Goal: Communication & Community: Ask a question

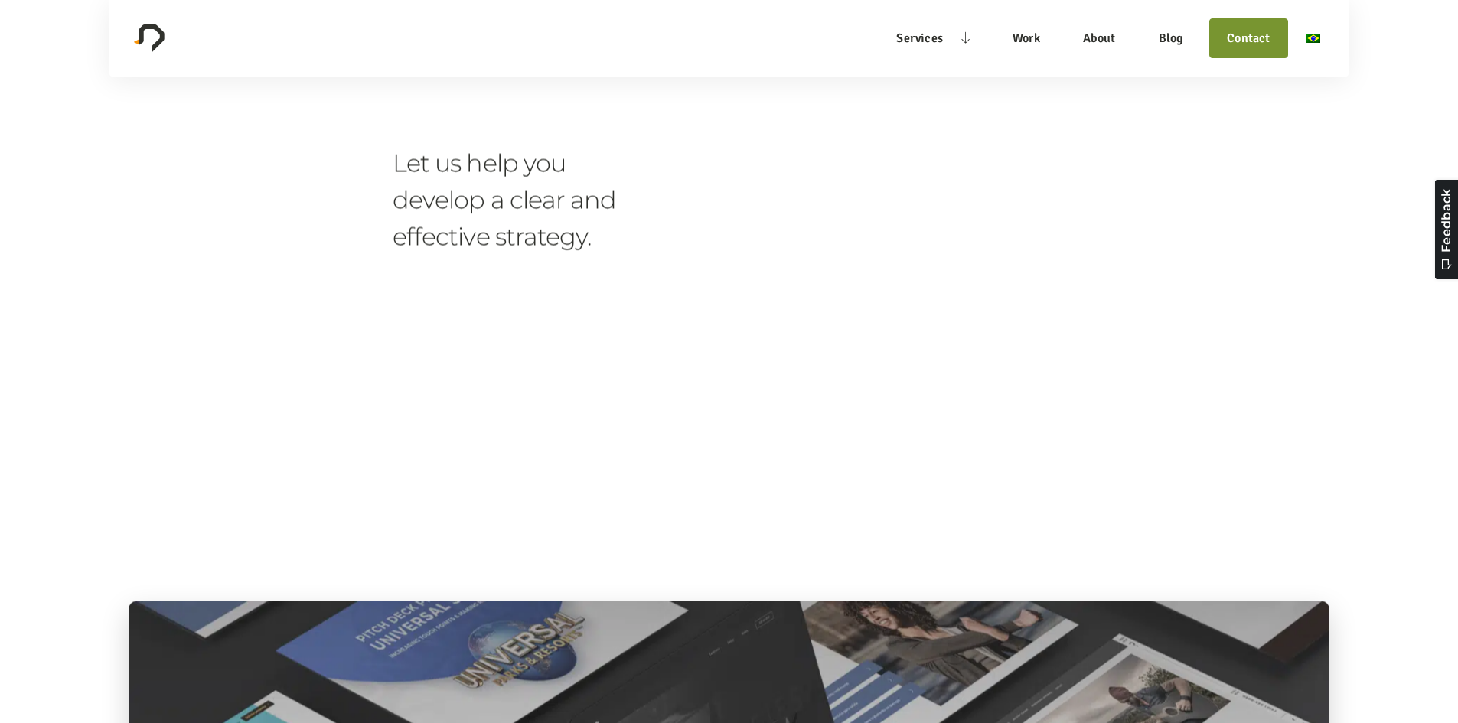
scroll to position [4287, 0]
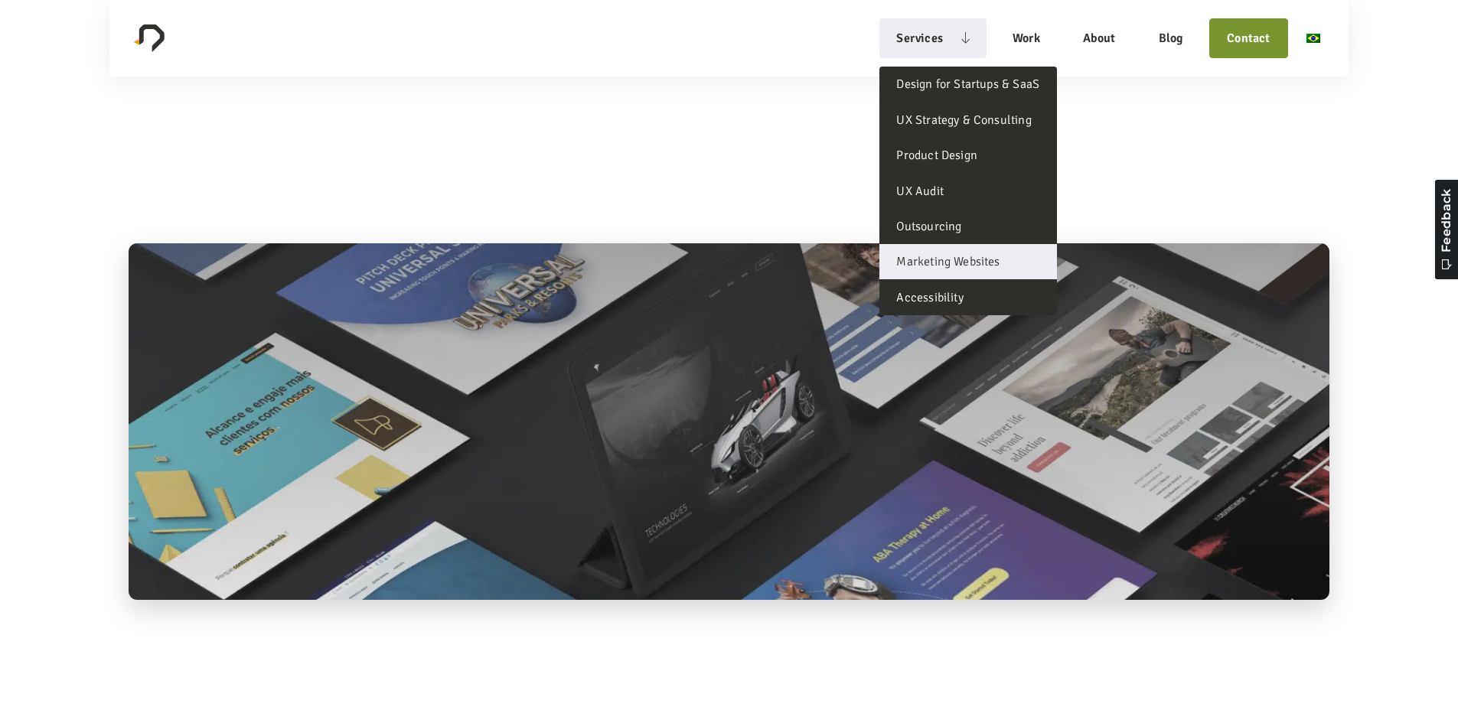
click at [977, 257] on link "Marketing Websites" at bounding box center [968, 261] width 177 height 35
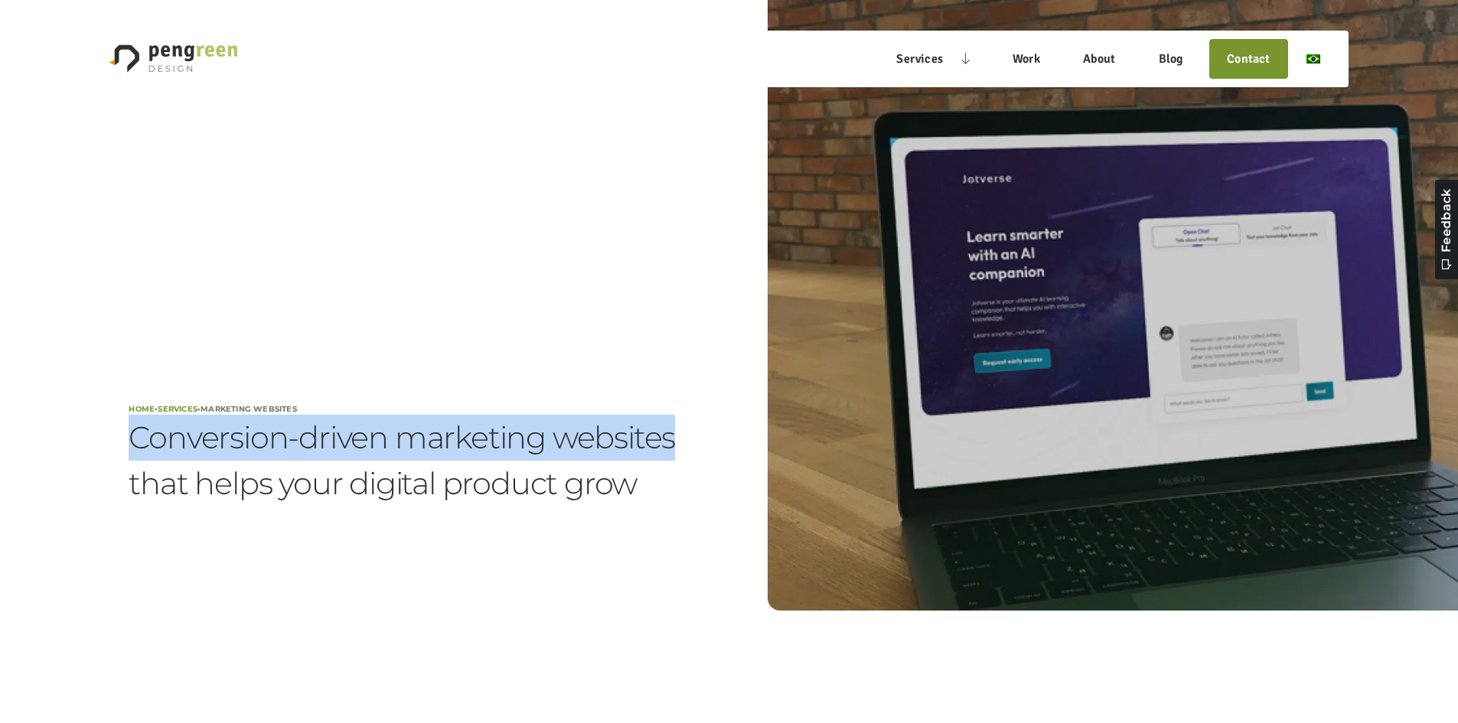
drag, startPoint x: 221, startPoint y: 442, endPoint x: 684, endPoint y: 442, distance: 463.1
click at [684, 442] on section "Home • Services • Marketing Websites Conversion-driven marketing websites that …" at bounding box center [729, 401] width 1458 height 616
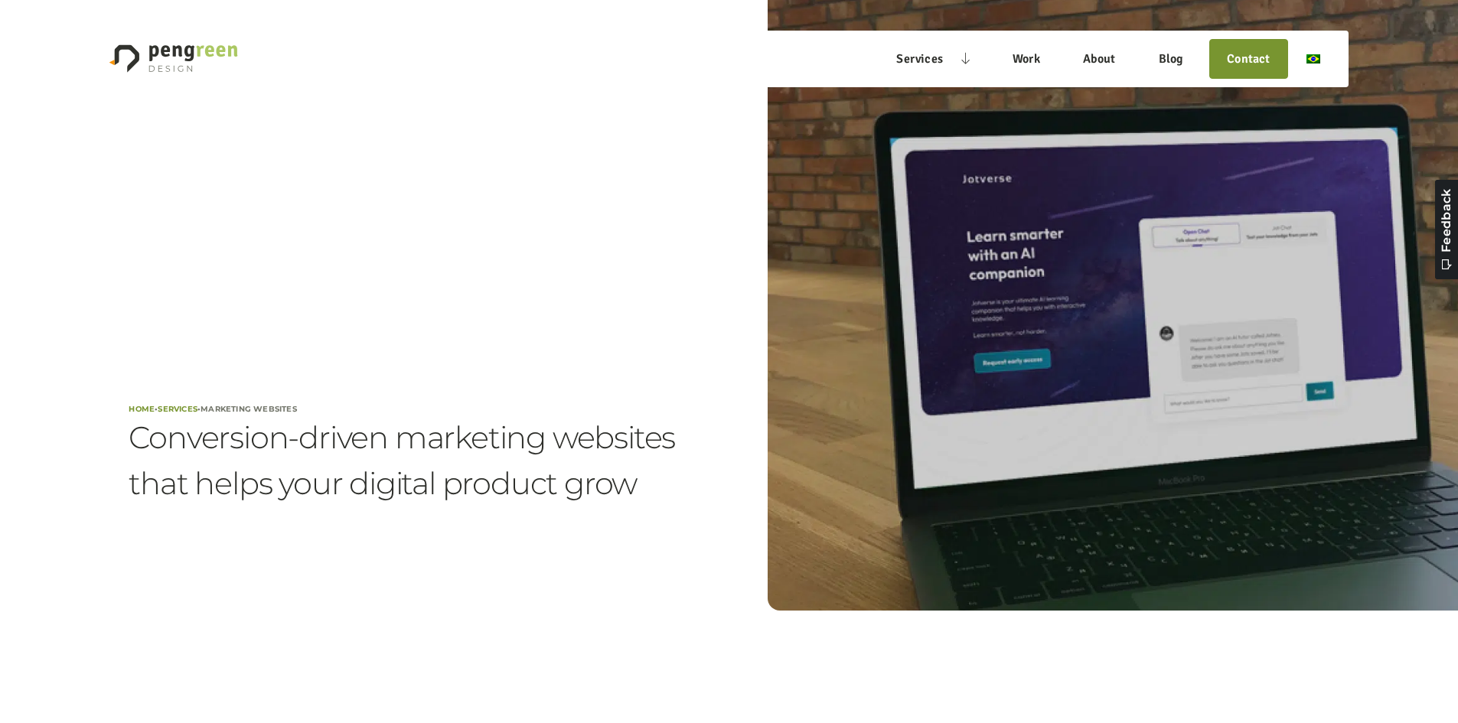
click at [701, 491] on div "Home • Services • Marketing Websites Conversion-driven marketing websites that …" at bounding box center [729, 401] width 1200 height 420
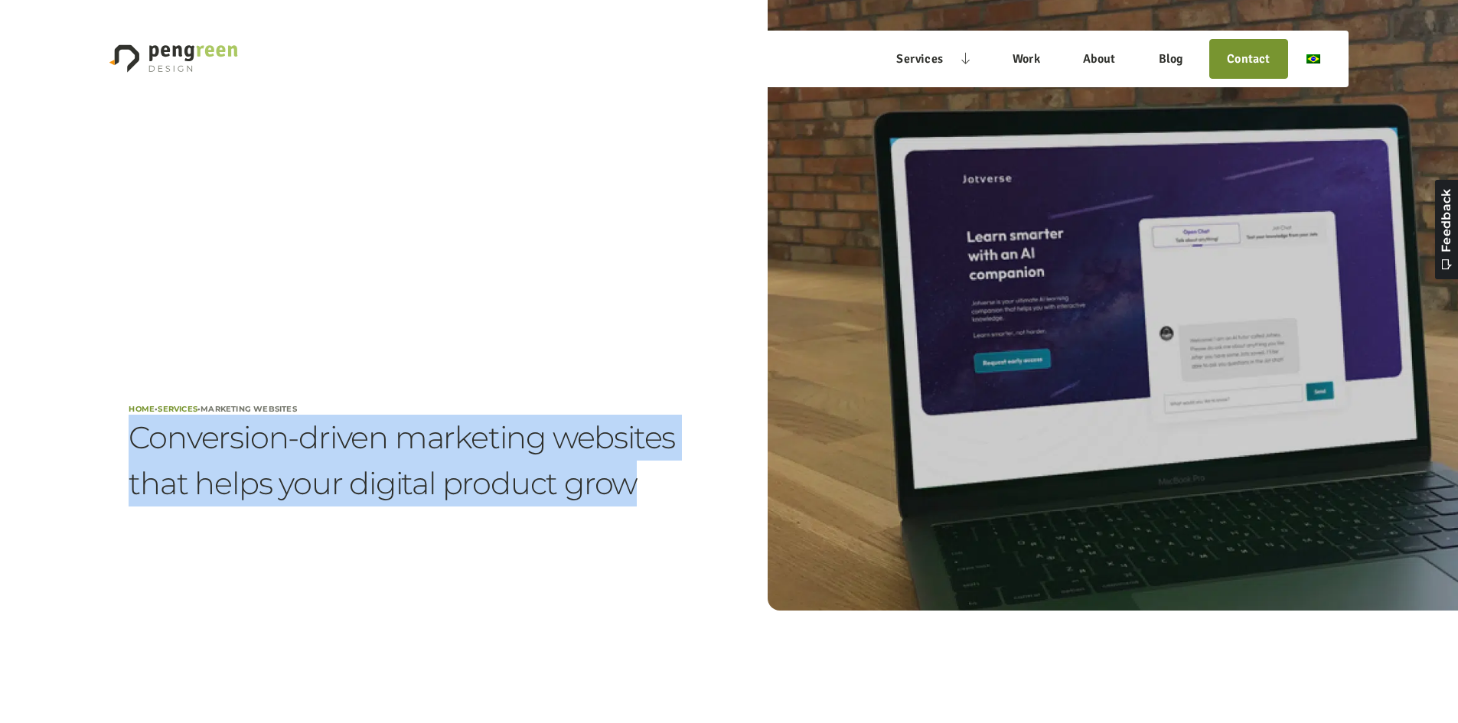
drag, startPoint x: 703, startPoint y: 493, endPoint x: 83, endPoint y: 511, distance: 620.3
click at [83, 511] on section "Home • Services • Marketing Websites Conversion-driven marketing websites that …" at bounding box center [729, 401] width 1458 height 616
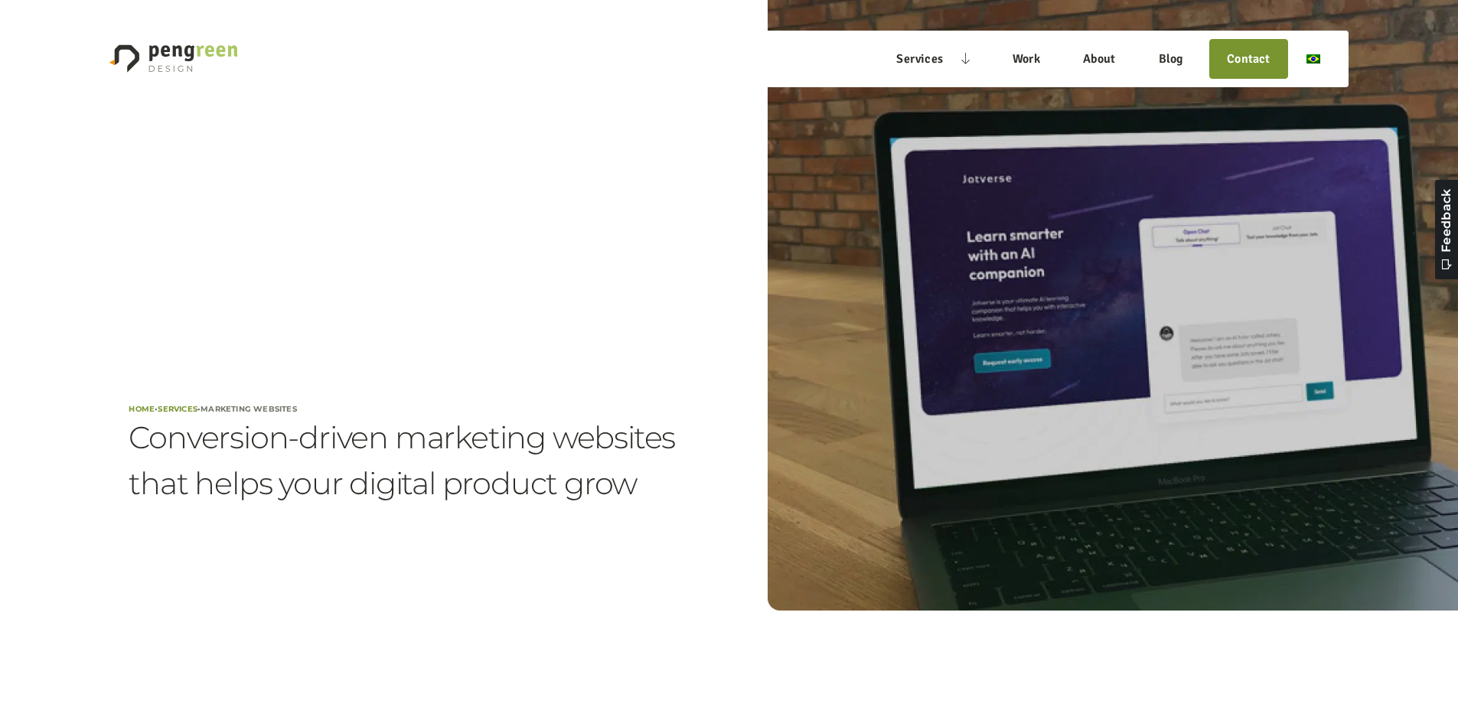
click at [527, 266] on div "Home • Services • Marketing Websites Conversion-driven marketing websites that …" at bounding box center [410, 401] width 562 height 420
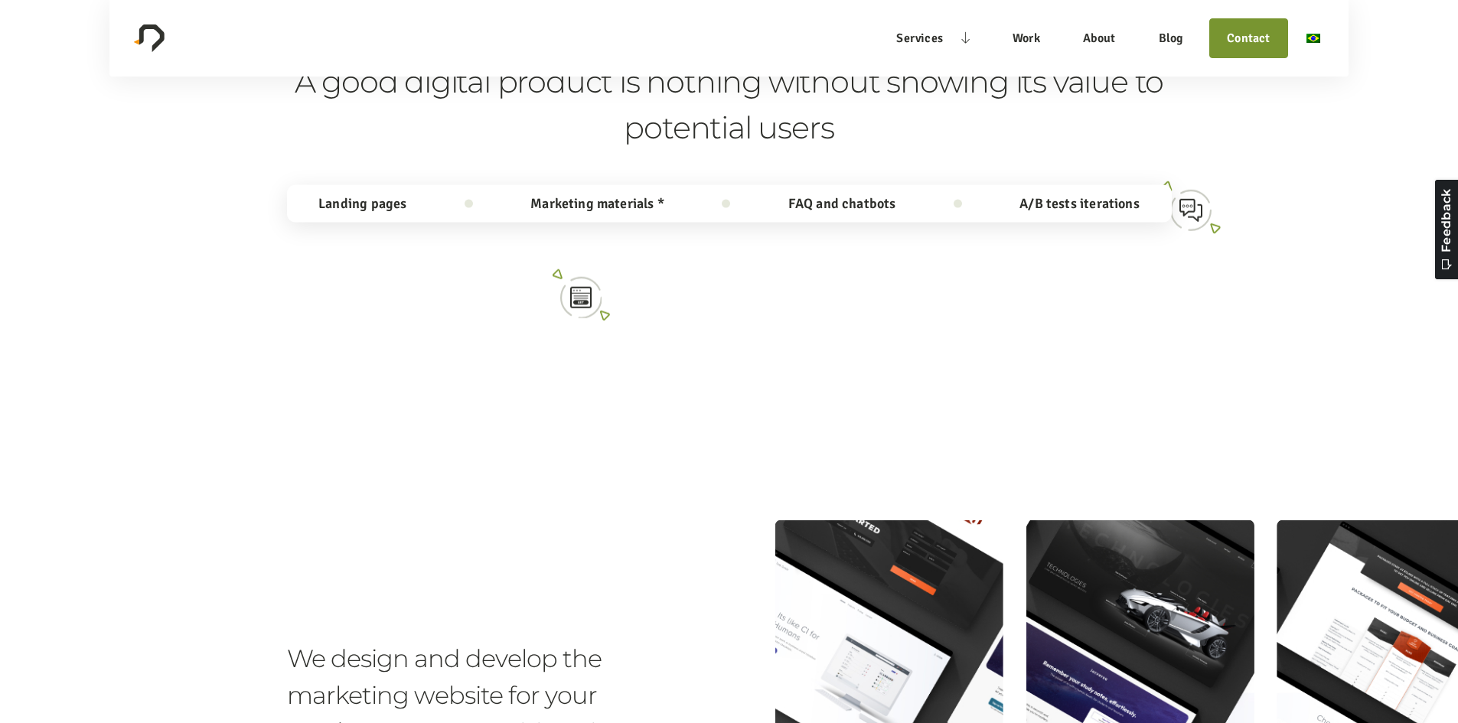
scroll to position [714, 0]
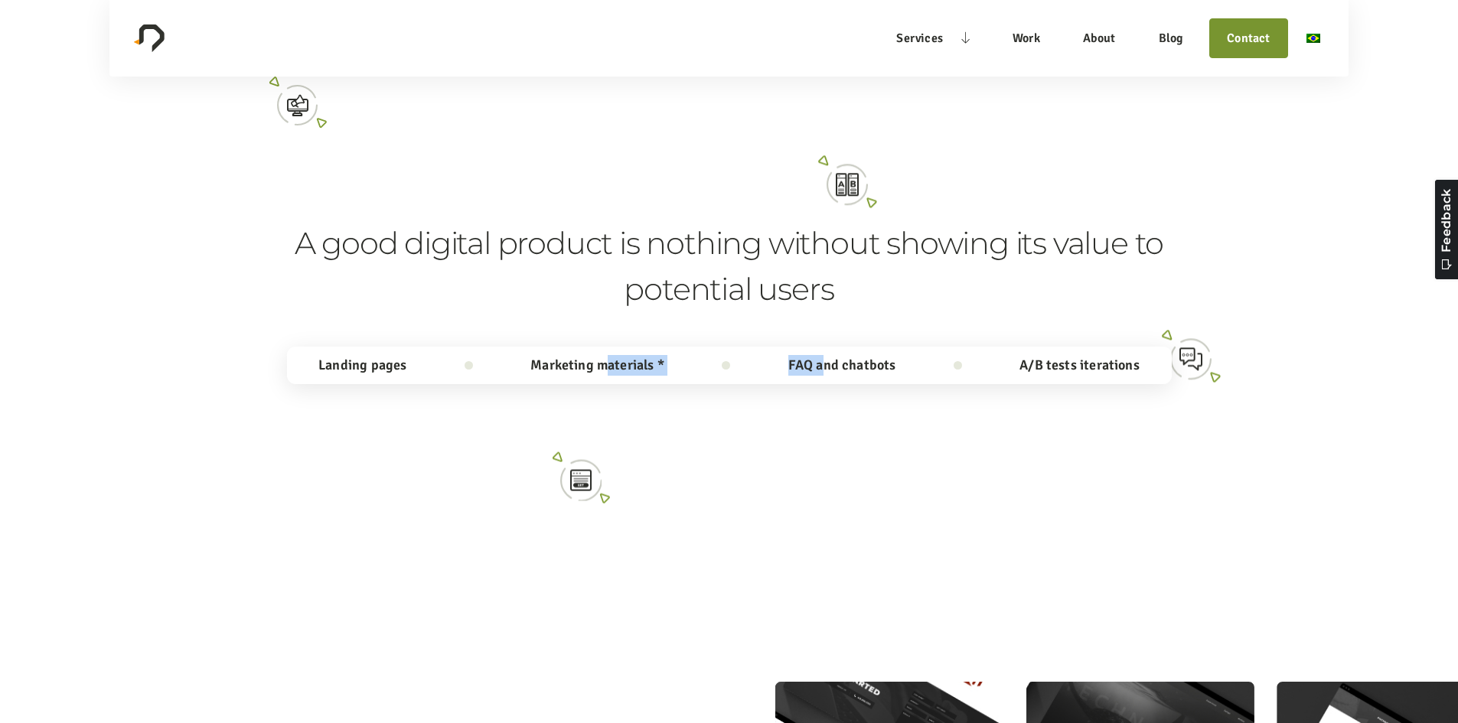
drag, startPoint x: 565, startPoint y: 305, endPoint x: 909, endPoint y: 307, distance: 344.5
click at [896, 347] on div "Landing pages Marketing materials * FAQ and chatbots A/B tests iterations" at bounding box center [729, 366] width 885 height 38
drag, startPoint x: 981, startPoint y: 301, endPoint x: 1390, endPoint y: 295, distance: 409.6
click at [1172, 347] on div "Landing pages Marketing materials * FAQ and chatbots A/B tests iterations" at bounding box center [729, 366] width 885 height 38
click at [1172, 216] on div "A good digital product is nothing without showing its value to potential users …" at bounding box center [729, 285] width 885 height 384
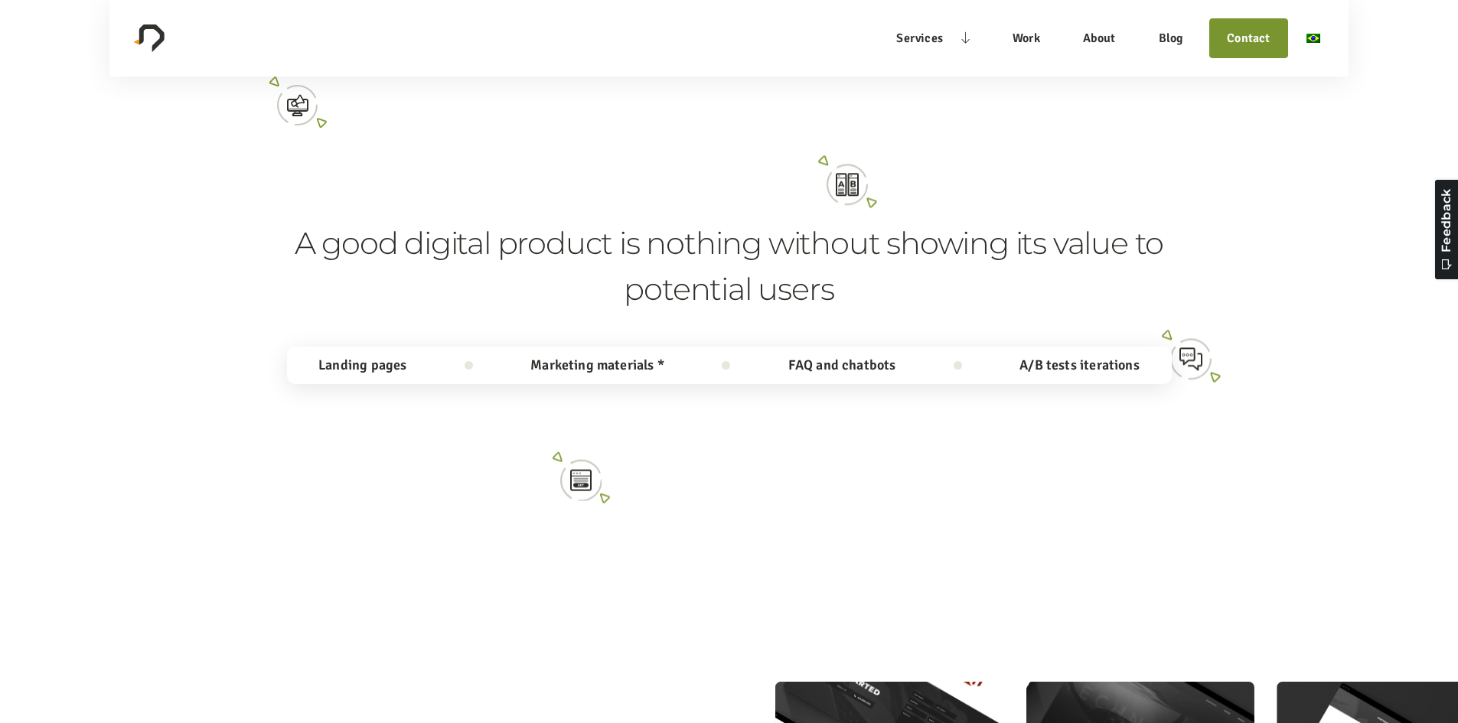
scroll to position [1225, 0]
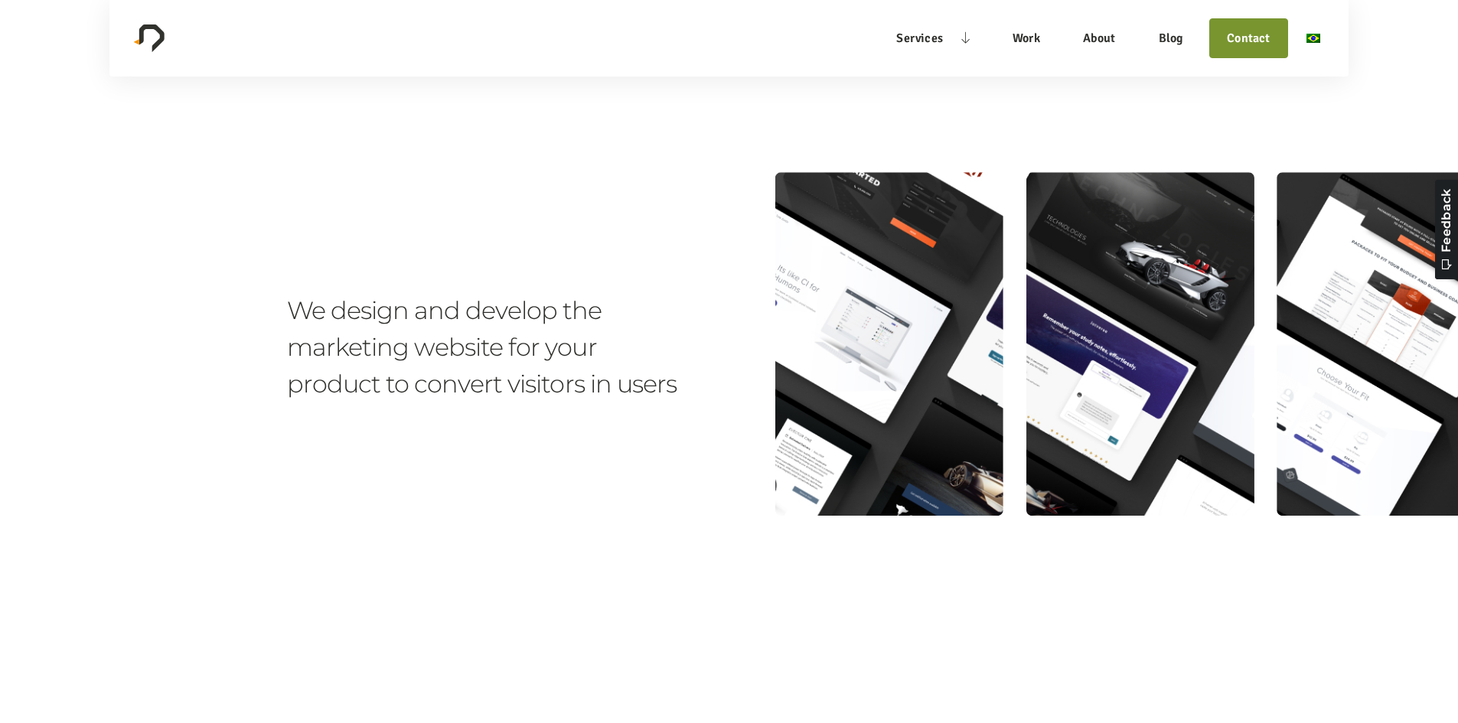
click at [885, 292] on img at bounding box center [1139, 345] width 729 height 362
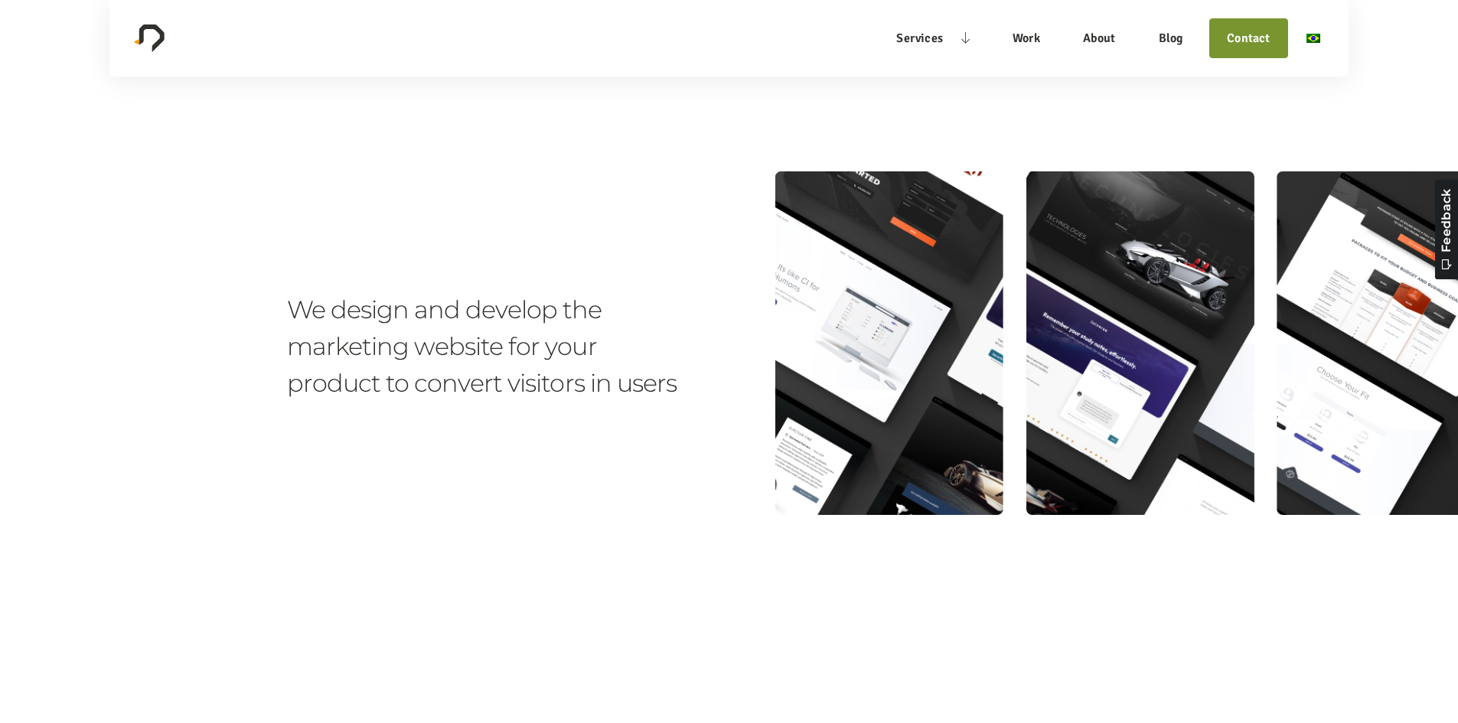
click at [1217, 243] on img at bounding box center [1139, 344] width 729 height 362
click at [1301, 234] on img at bounding box center [1139, 344] width 729 height 362
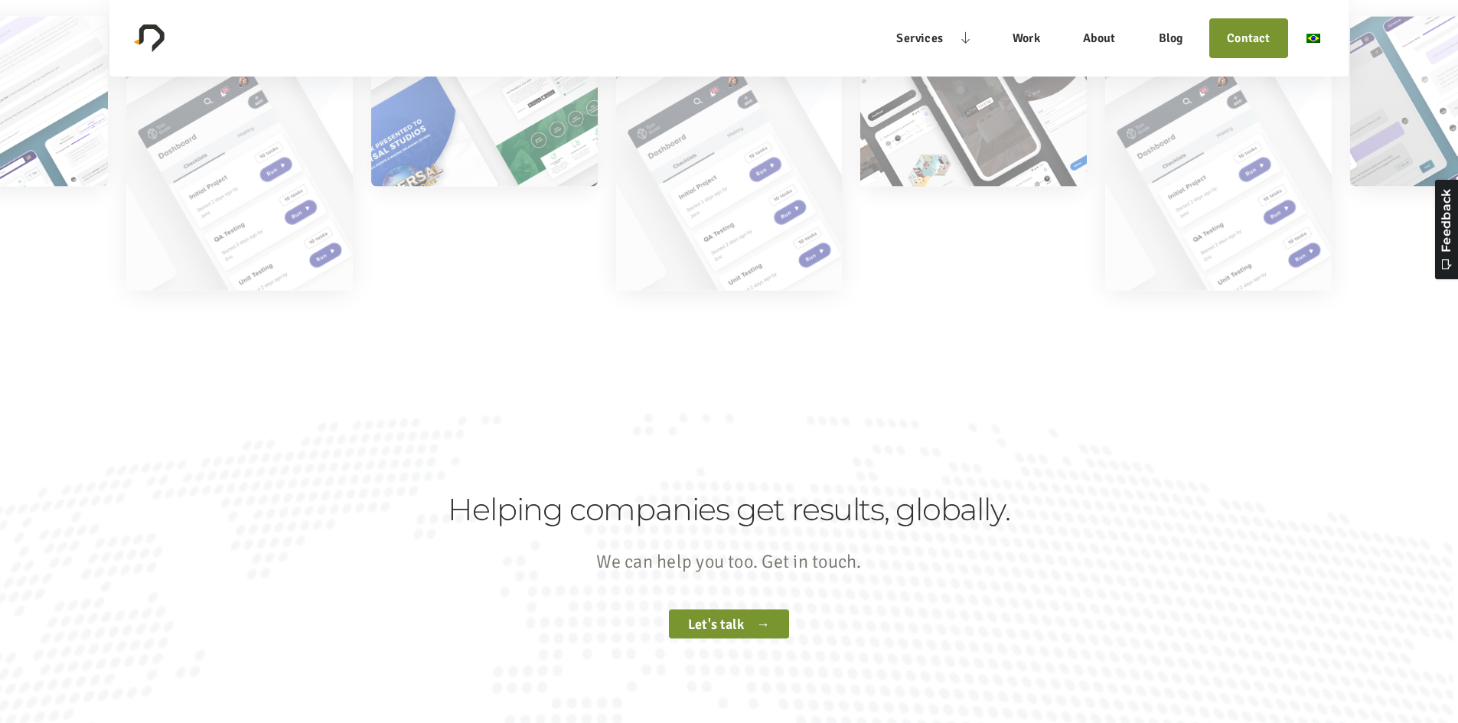
scroll to position [10708, 0]
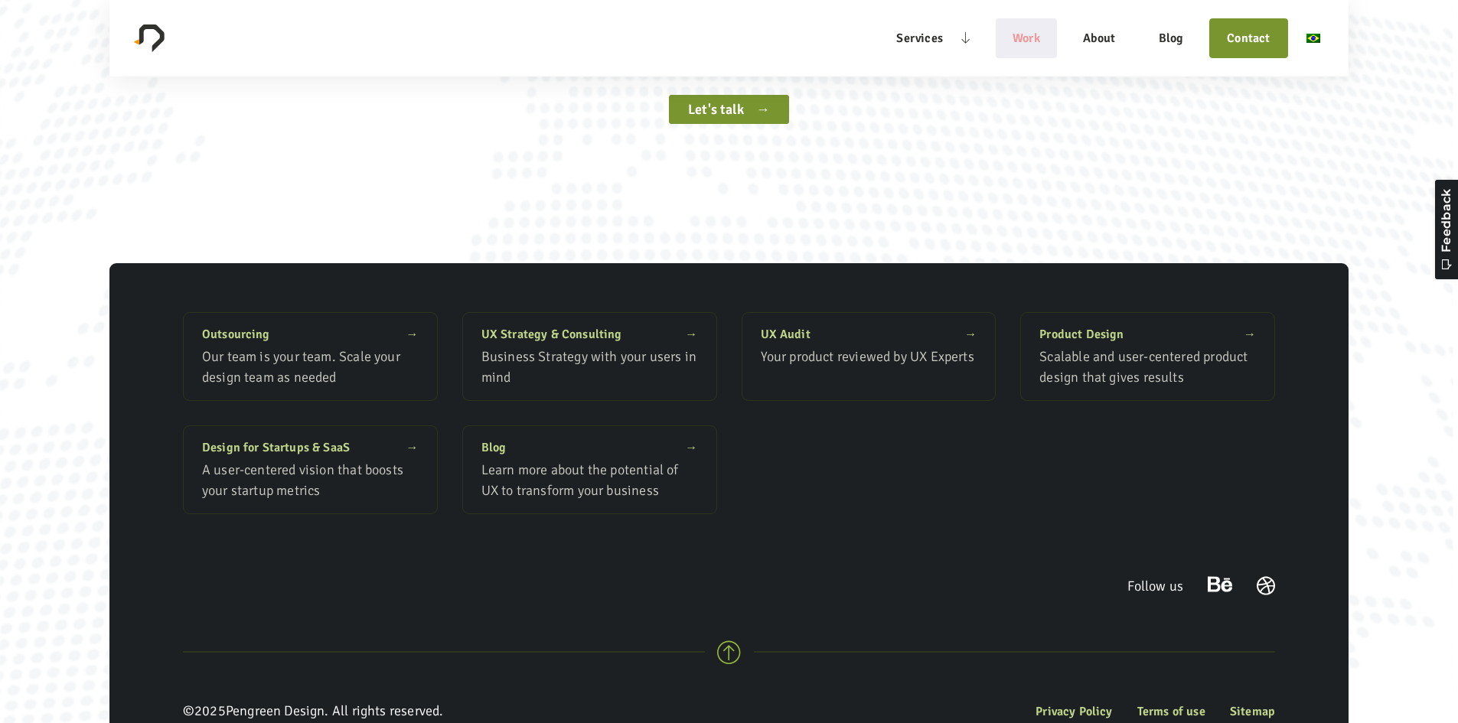
click at [1042, 47] on link "Work" at bounding box center [1027, 38] width 62 height 35
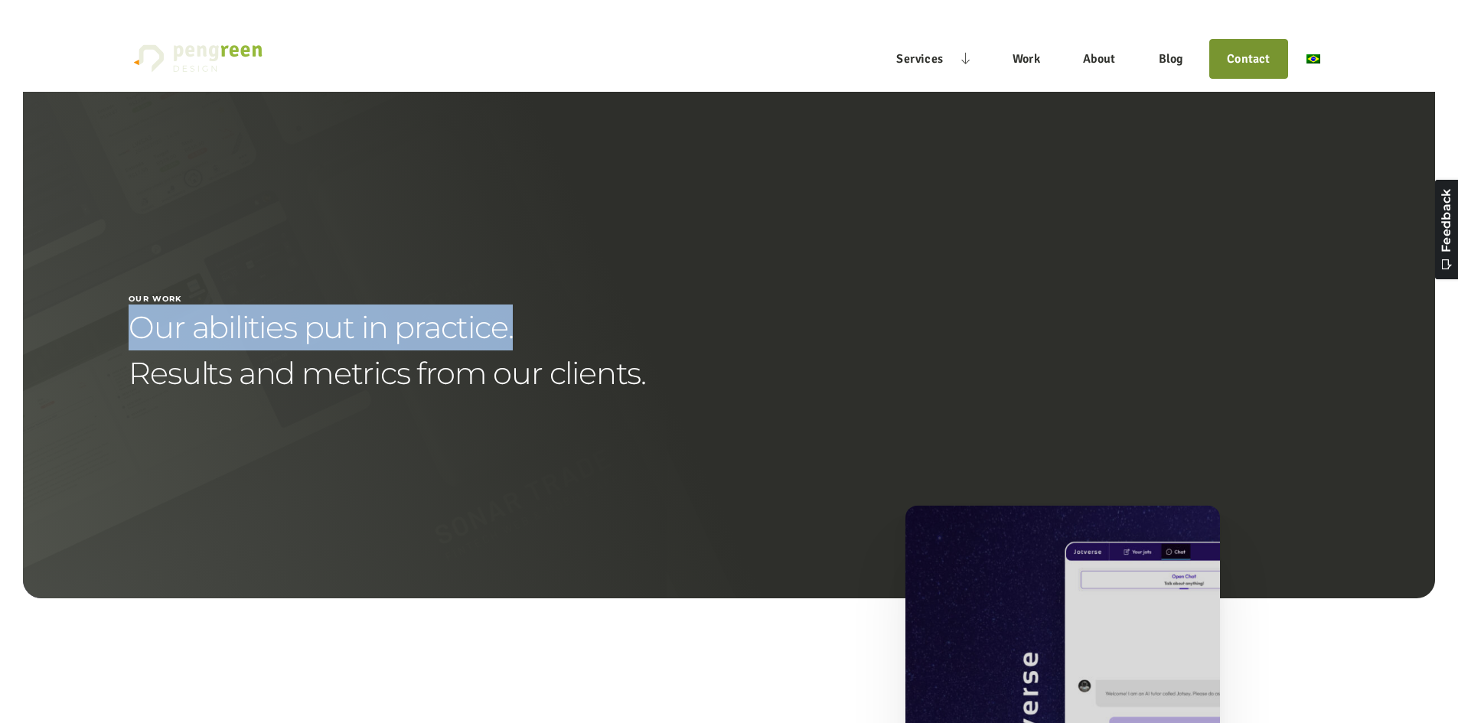
drag, startPoint x: 120, startPoint y: 317, endPoint x: 643, endPoint y: 320, distance: 522.8
click at [643, 320] on div "Our work Our abilities put in practice. Results and metrics from our clients." at bounding box center [729, 345] width 1412 height 507
click at [796, 271] on div "Our work Our abilities put in practice. Results and metrics from our clients." at bounding box center [729, 345] width 1412 height 507
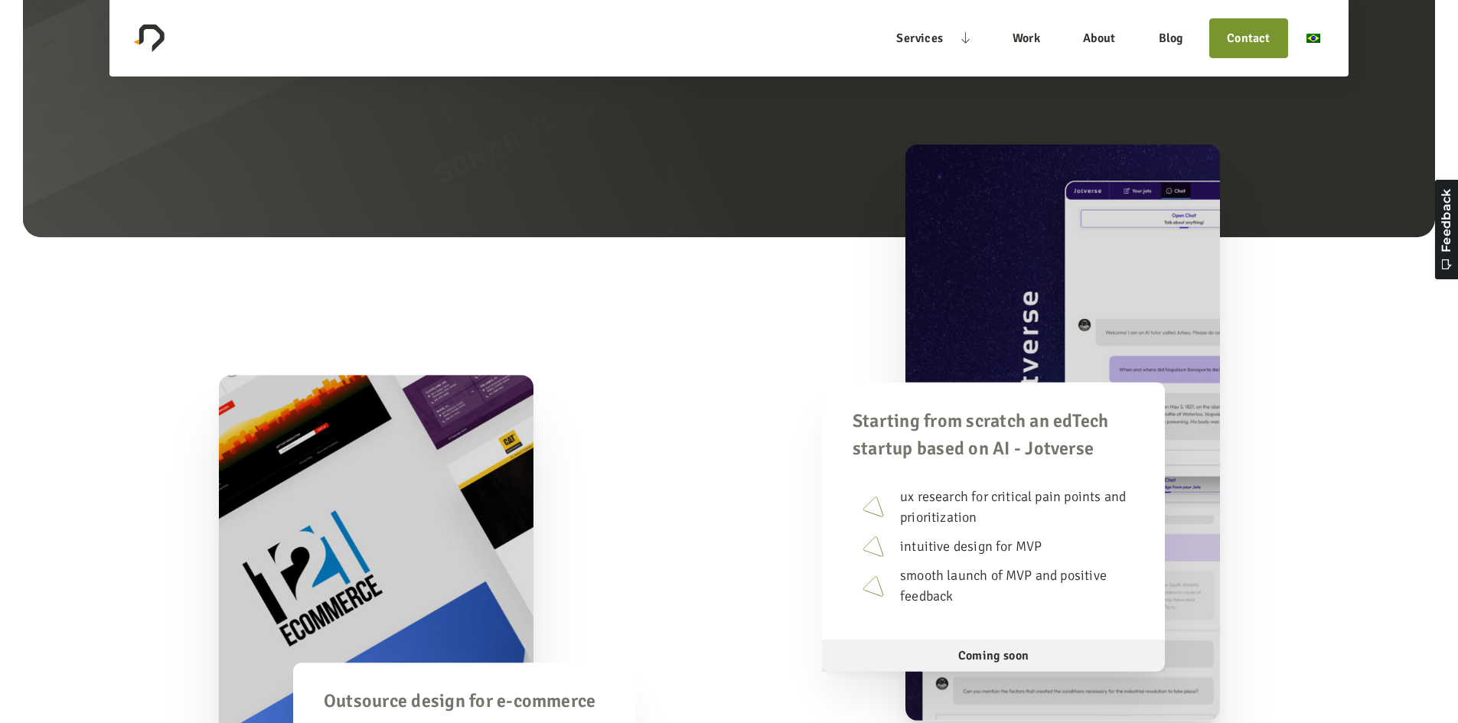
scroll to position [612, 0]
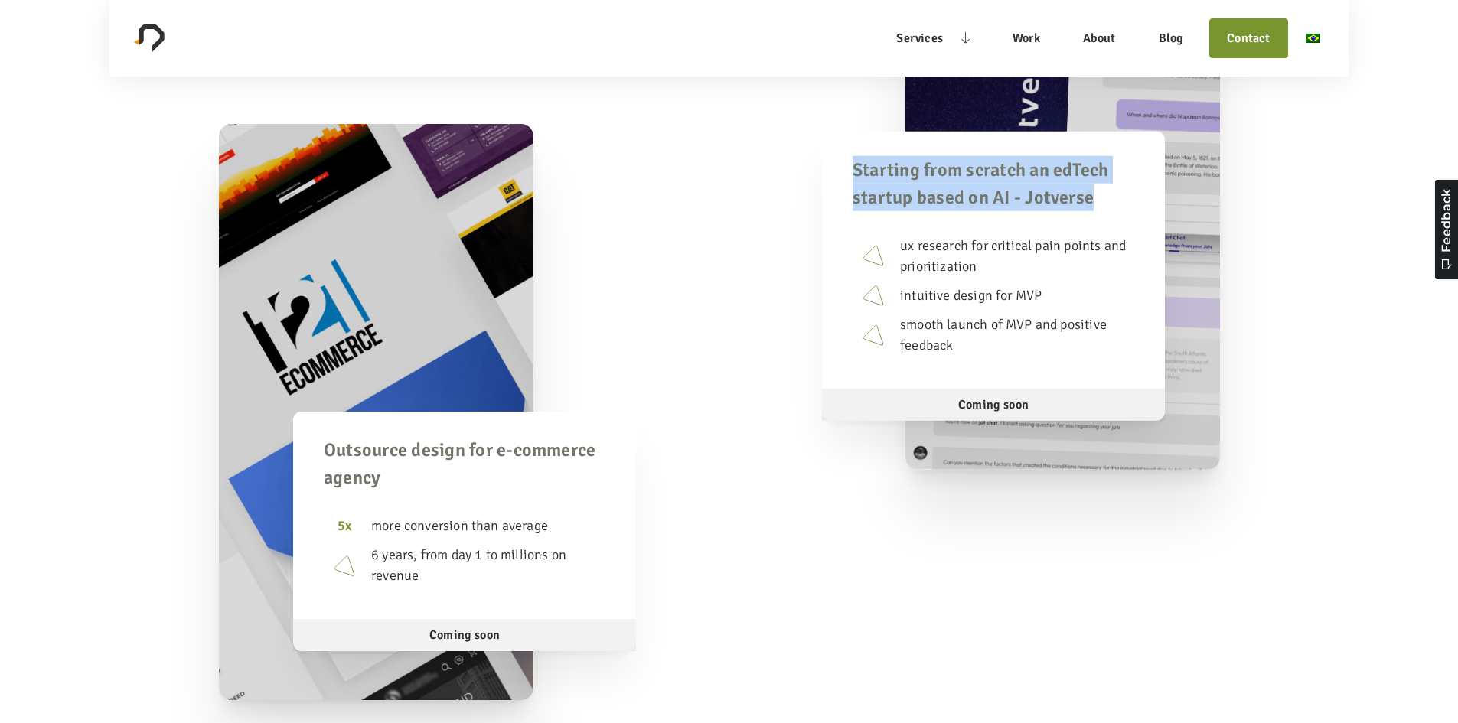
drag, startPoint x: 846, startPoint y: 182, endPoint x: 1098, endPoint y: 190, distance: 252.0
click at [1098, 190] on div "Starting from scratch an edTech startup based on AI - Jotverse ux research for …" at bounding box center [993, 276] width 343 height 290
click at [1098, 190] on span "Starting from scratch an edTech startup based on AI - Jotverse" at bounding box center [994, 182] width 282 height 55
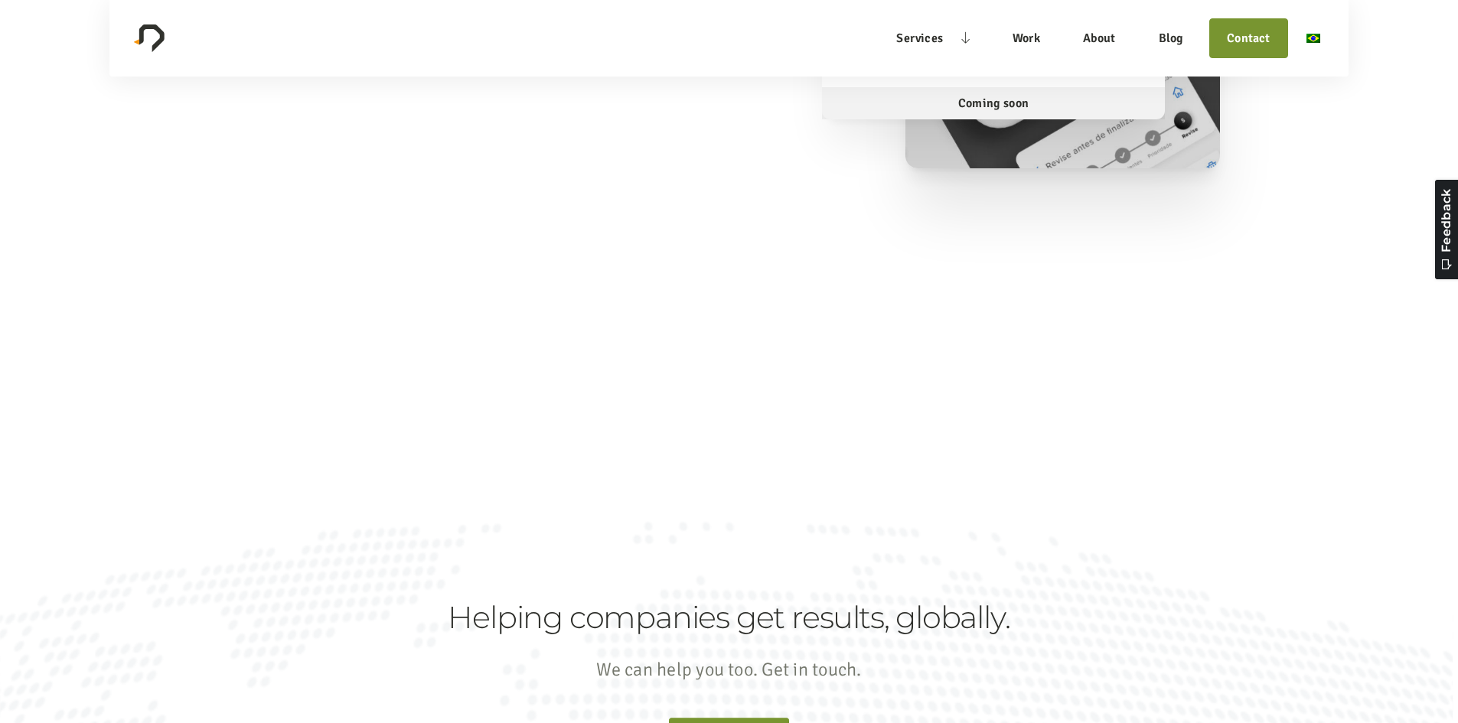
scroll to position [3062, 0]
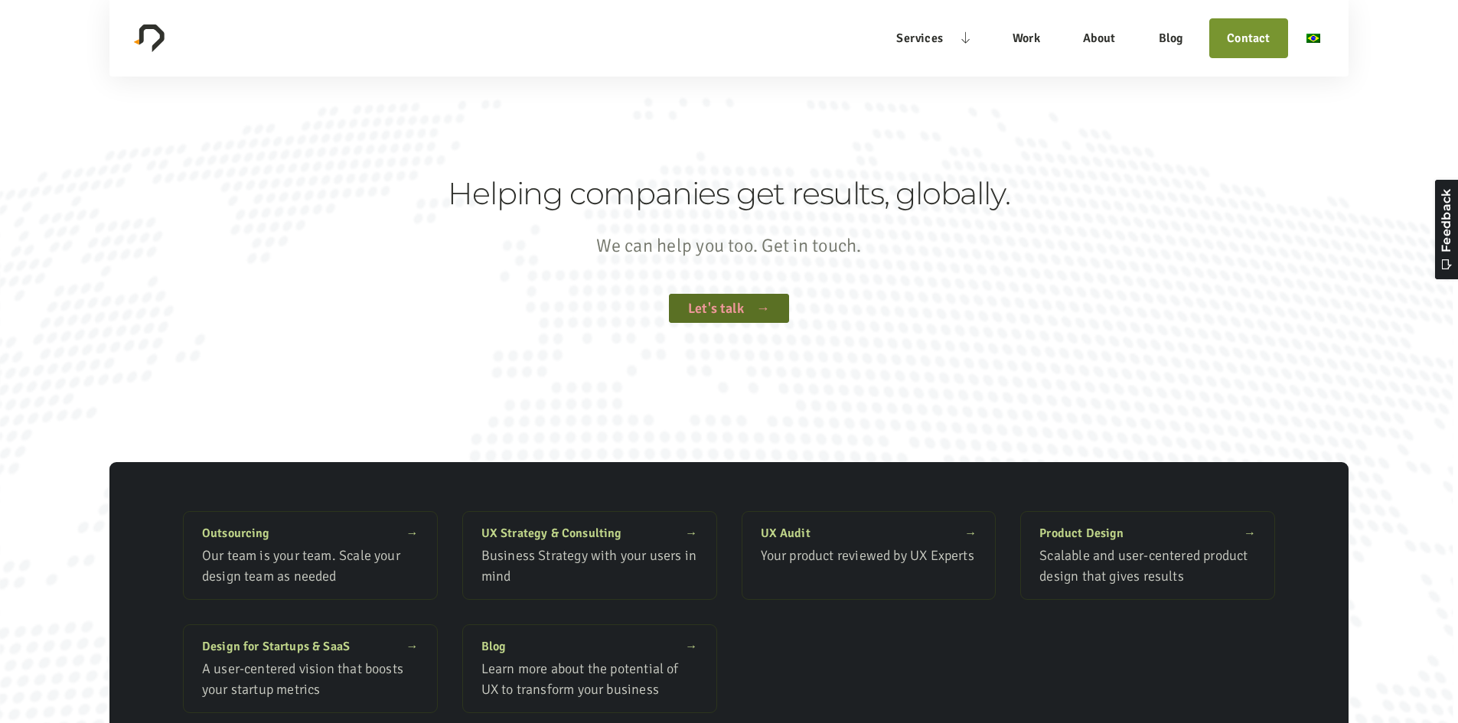
click at [726, 305] on link "Let's talk" at bounding box center [729, 308] width 120 height 29
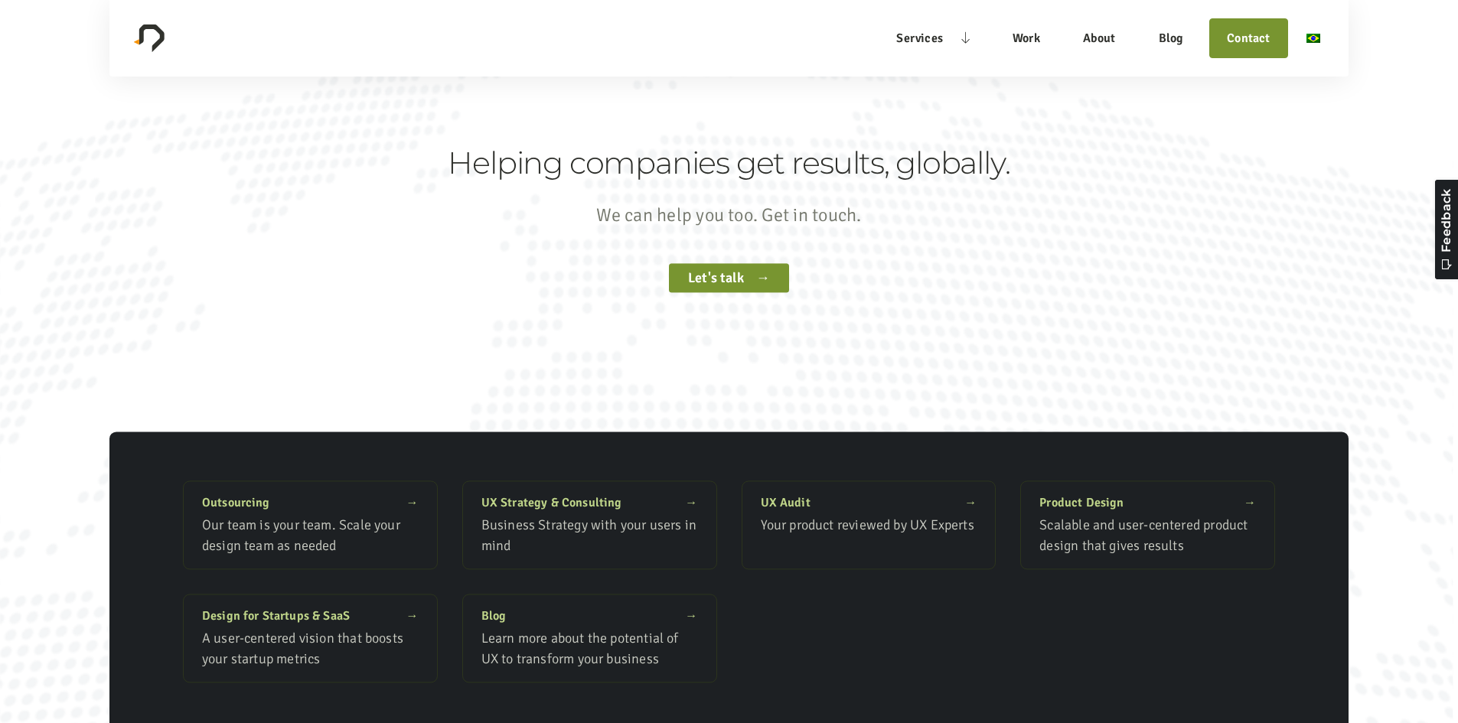
scroll to position [3402, 0]
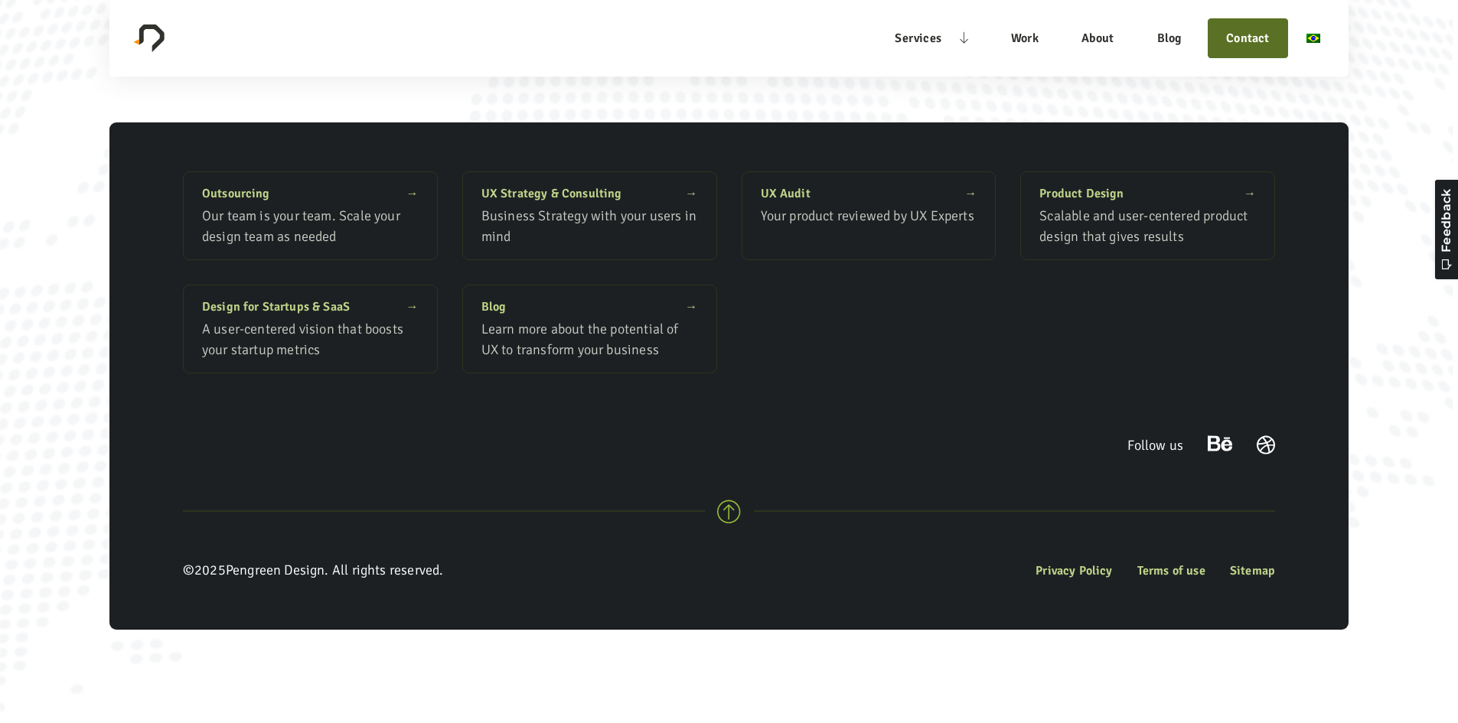
click at [1219, 42] on link "Contact" at bounding box center [1248, 38] width 62 height 20
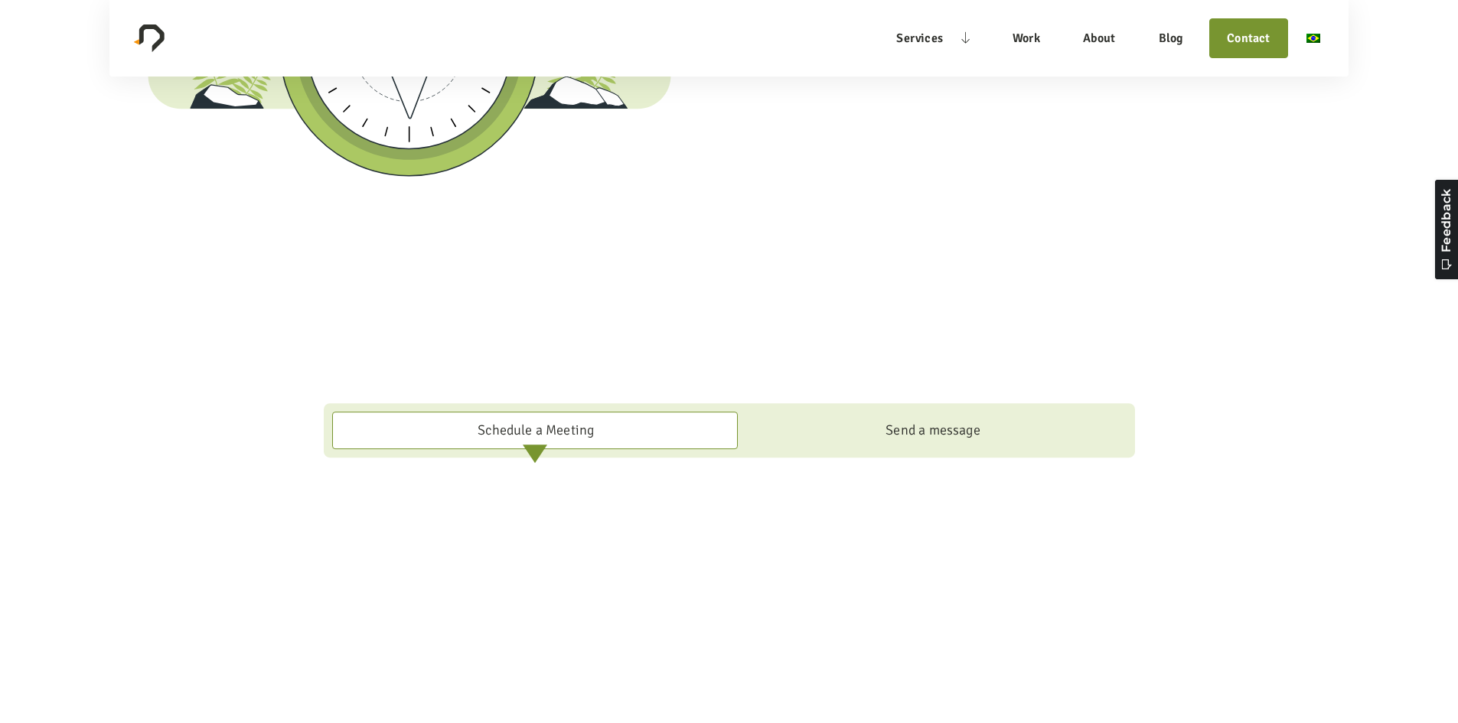
scroll to position [1531, 0]
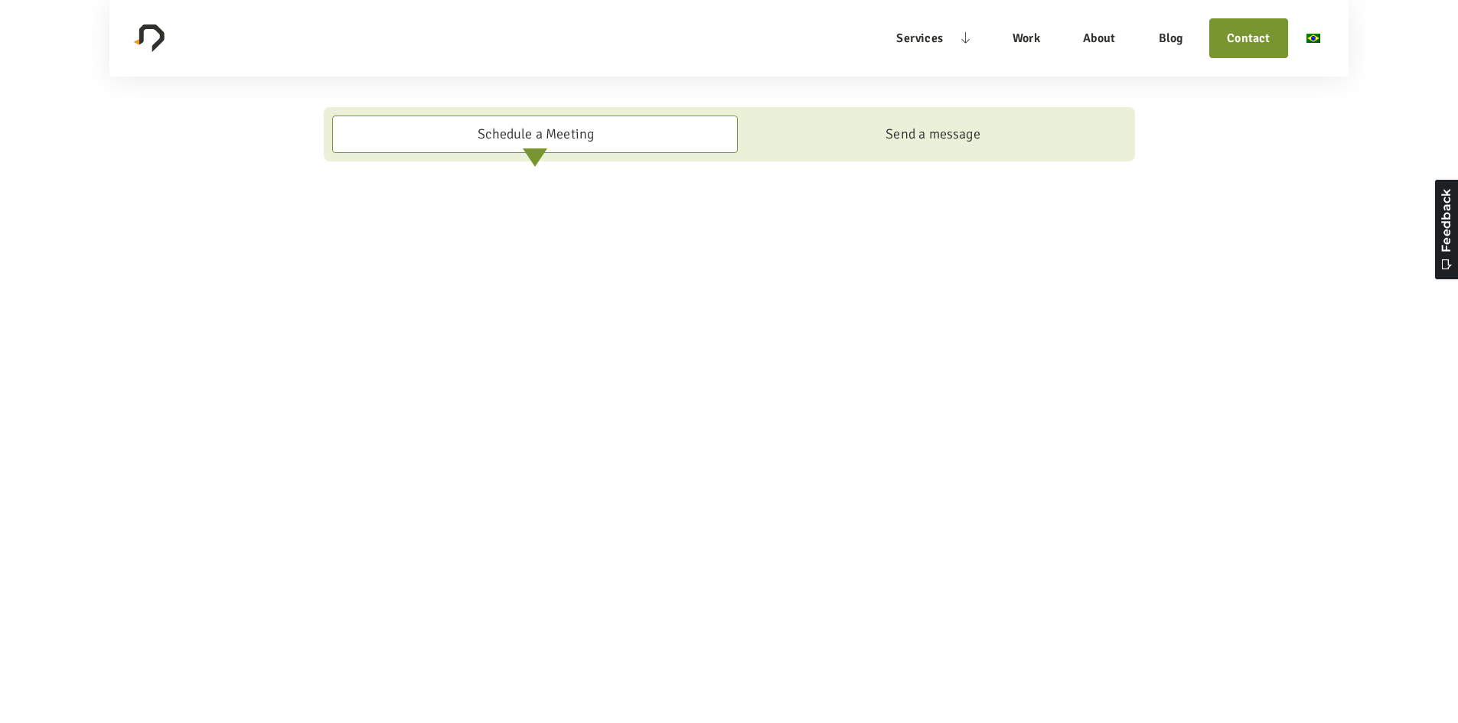
click at [955, 131] on div "Send a message" at bounding box center [933, 134] width 95 height 21
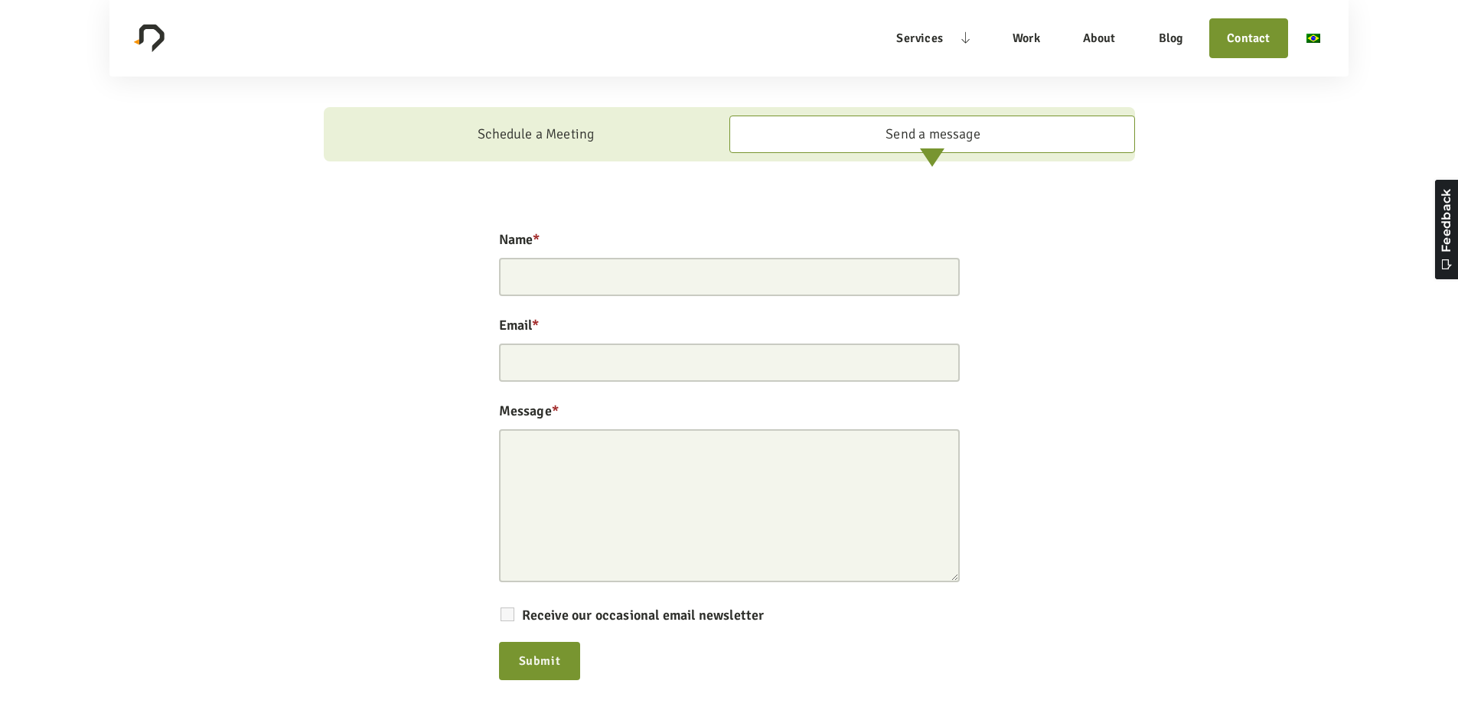
click at [647, 302] on div "Name * Email * Message * Receive our occasional email newsletter Submit" at bounding box center [729, 465] width 468 height 478
click at [667, 279] on input "Name *" at bounding box center [729, 277] width 461 height 38
type input "[PERSON_NAME]"
click at [749, 359] on input "Email *" at bounding box center [729, 363] width 461 height 38
click at [736, 367] on input "Email *" at bounding box center [729, 363] width 461 height 38
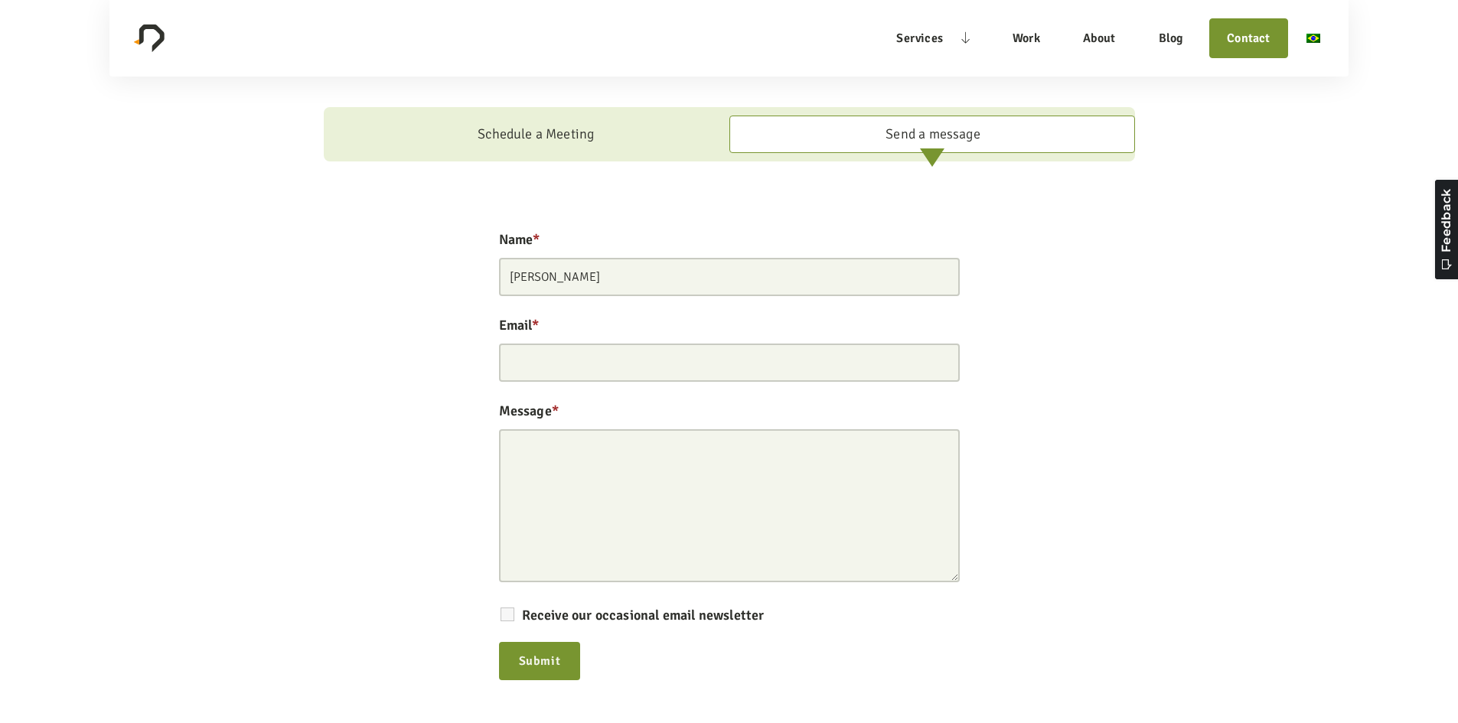
click at [743, 285] on input "[PERSON_NAME]" at bounding box center [729, 277] width 461 height 38
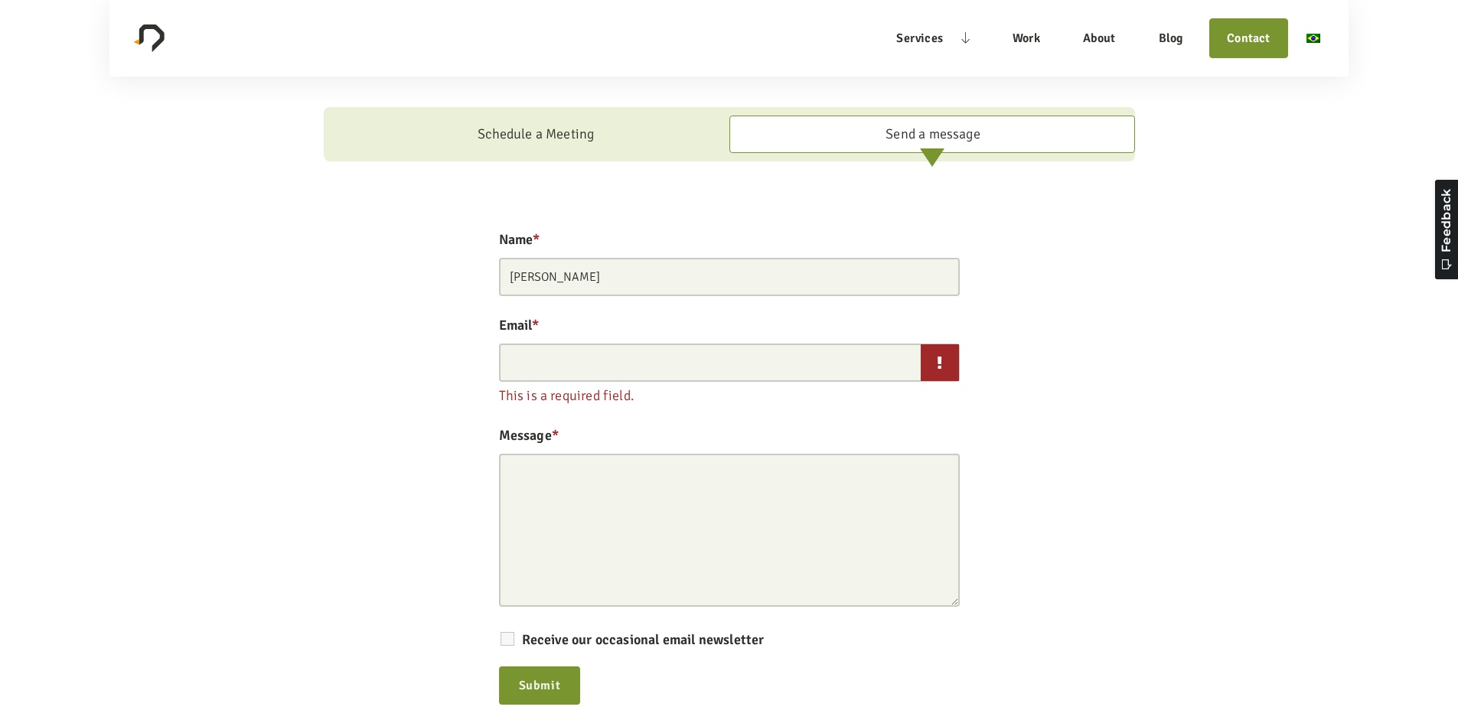
click at [743, 285] on input "[PERSON_NAME]" at bounding box center [729, 277] width 461 height 38
